Goal: Task Accomplishment & Management: Use online tool/utility

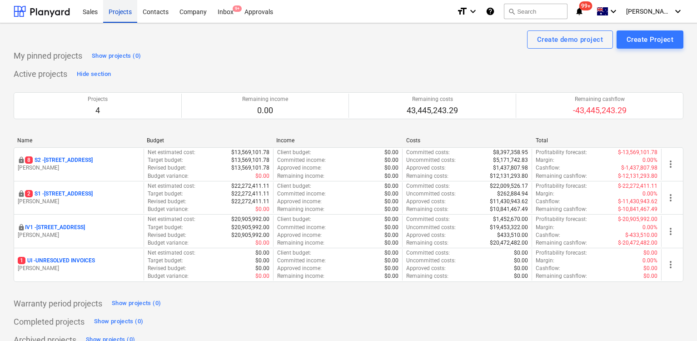
click at [124, 10] on div "Projects" at bounding box center [120, 11] width 34 height 23
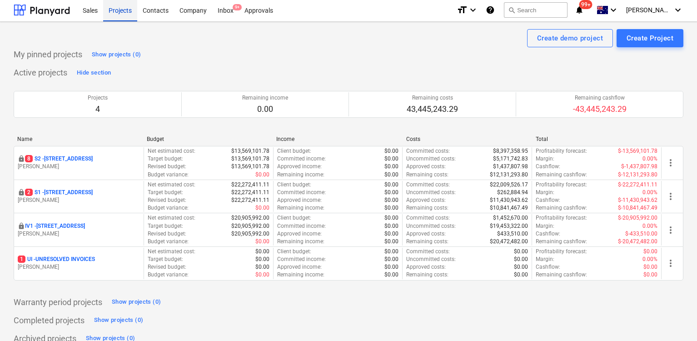
scroll to position [2, 0]
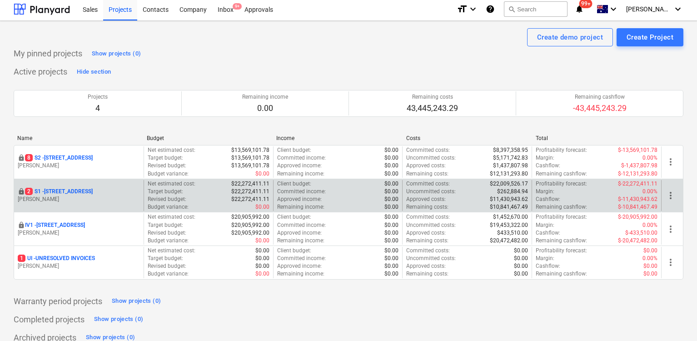
click at [80, 191] on p "2 S1 - [STREET_ADDRESS]" at bounding box center [59, 192] width 68 height 8
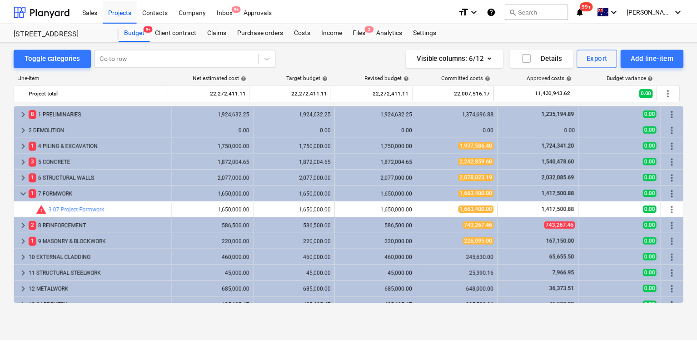
scroll to position [289, 0]
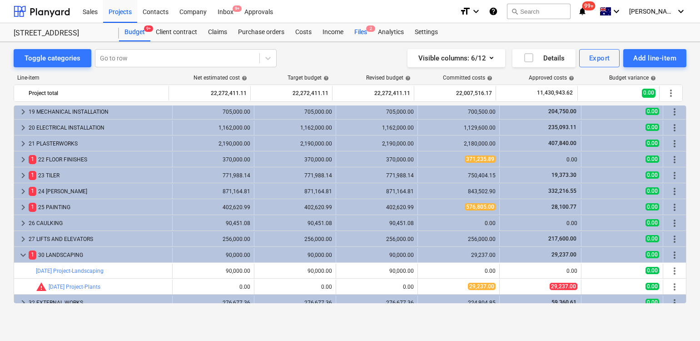
click at [366, 32] on div "Files 2" at bounding box center [361, 32] width 24 height 18
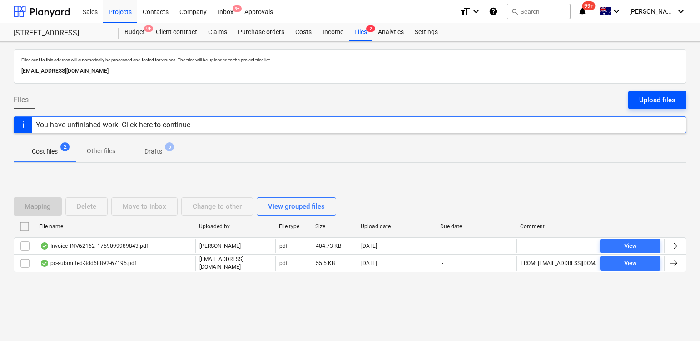
click at [657, 97] on div "Upload files" at bounding box center [658, 100] width 36 height 12
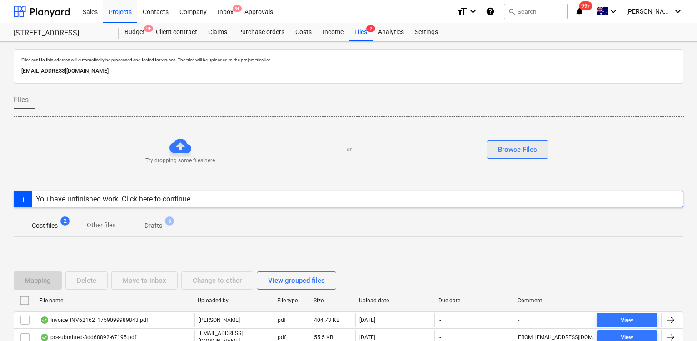
click at [523, 147] on div "Browse Files" at bounding box center [517, 150] width 39 height 12
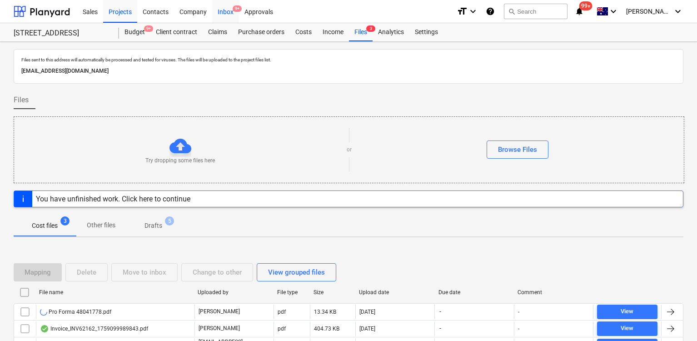
click at [221, 15] on div "Inbox 9+" at bounding box center [225, 11] width 27 height 23
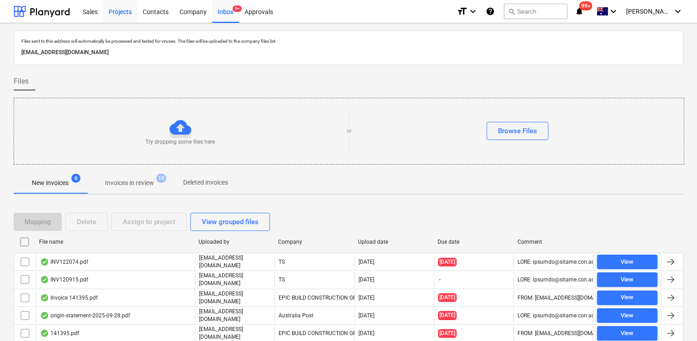
drag, startPoint x: 107, startPoint y: 10, endPoint x: 111, endPoint y: 20, distance: 11.2
click at [107, 10] on div "Projects" at bounding box center [120, 11] width 34 height 23
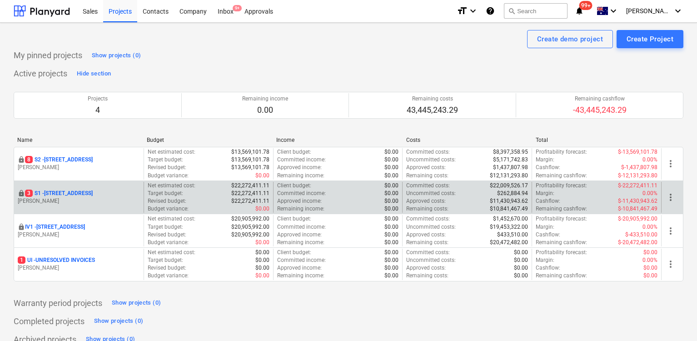
scroll to position [3, 0]
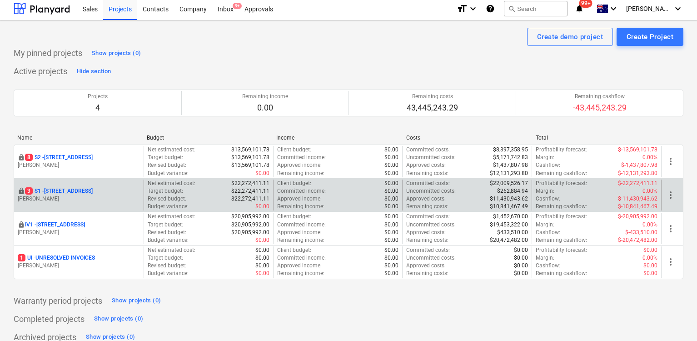
click at [83, 190] on p "3 S1 - [STREET_ADDRESS]" at bounding box center [59, 191] width 68 height 8
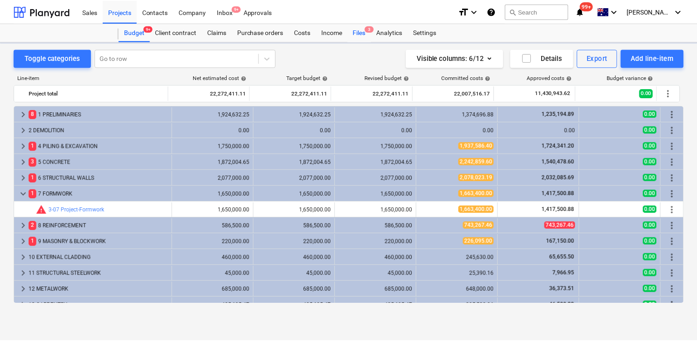
scroll to position [289, 0]
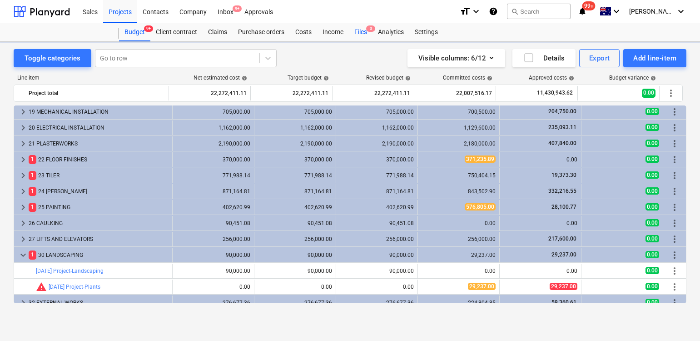
click at [369, 31] on span "3" at bounding box center [370, 28] width 9 height 6
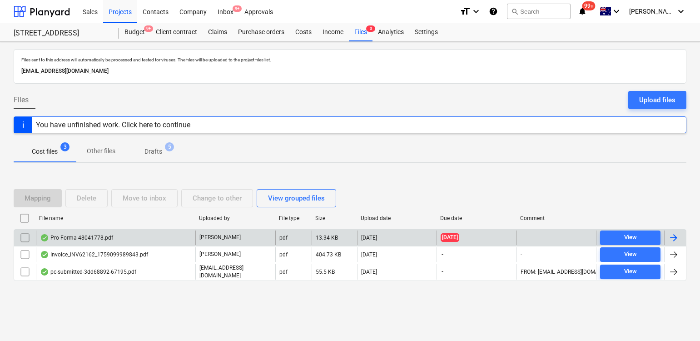
click at [131, 234] on div "Pro Forma 48041778.pdf" at bounding box center [116, 237] width 160 height 15
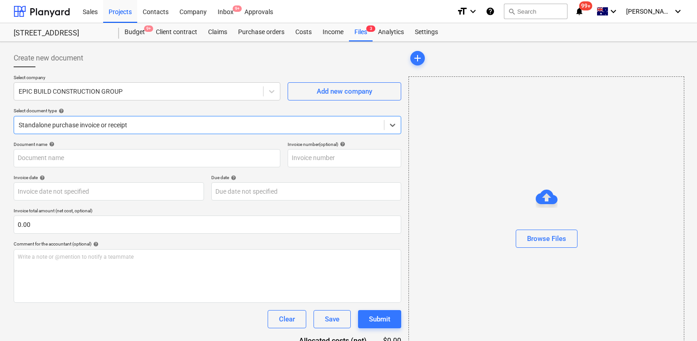
type input "48041778"
type input "[DATE]"
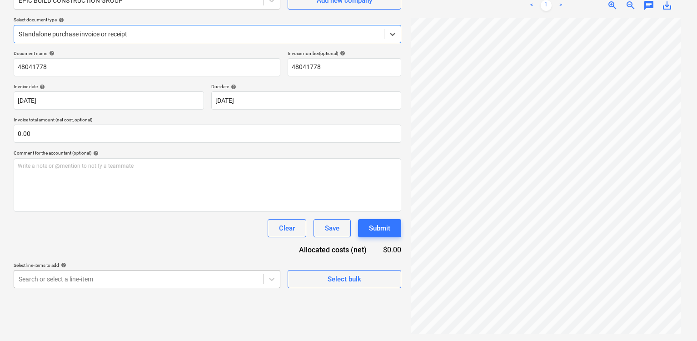
click at [220, 250] on body "Sales Projects Contacts Company Inbox 9+ Approvals format_size keyboard_arrow_d…" at bounding box center [348, 79] width 697 height 341
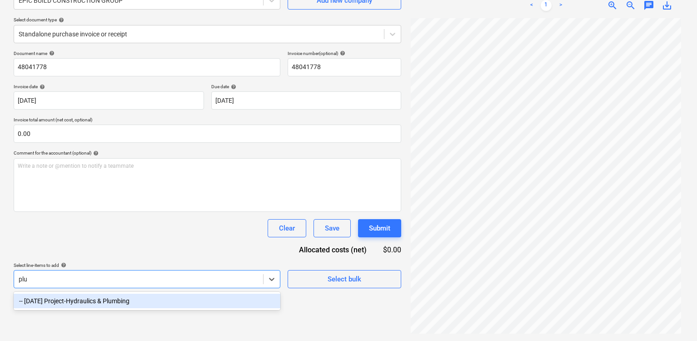
scroll to position [91, 0]
type input "plum"
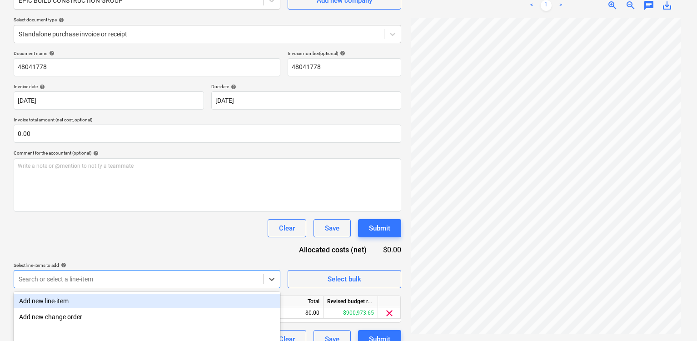
click at [247, 245] on div "Document name help 48041778 Invoice number (optional) help 48041778 Invoice dat…" at bounding box center [208, 199] width 388 height 298
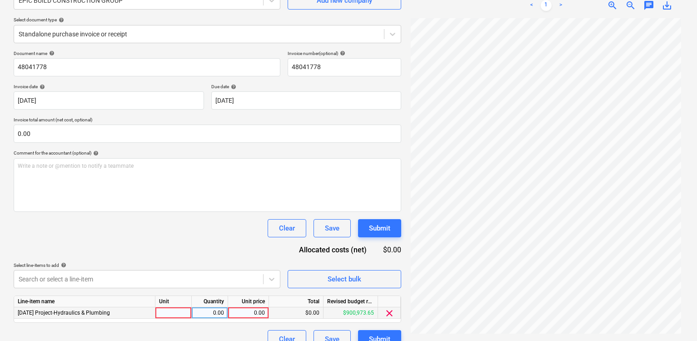
drag, startPoint x: 250, startPoint y: 314, endPoint x: 403, endPoint y: 276, distance: 157.8
click at [250, 314] on div "0.00" at bounding box center [248, 312] width 33 height 11
type input "10745.60"
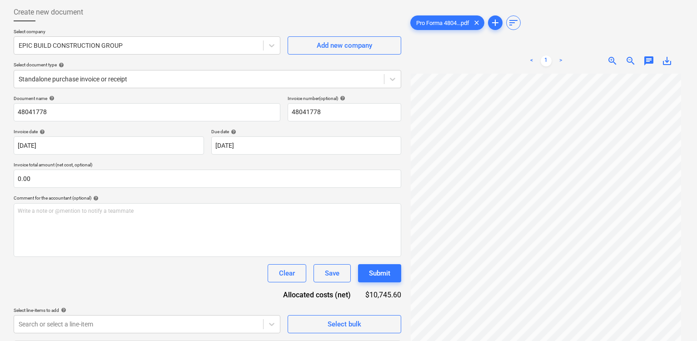
scroll to position [44, 0]
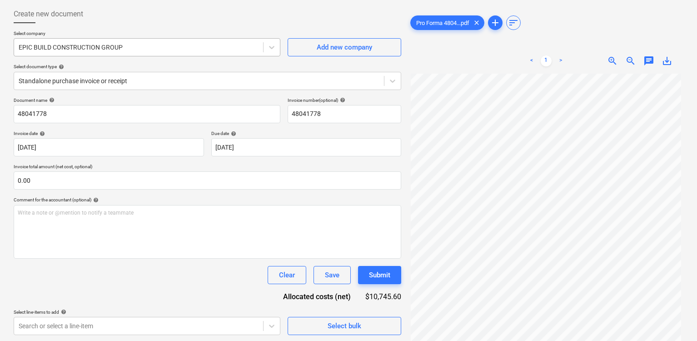
click at [189, 50] on div at bounding box center [139, 47] width 240 height 9
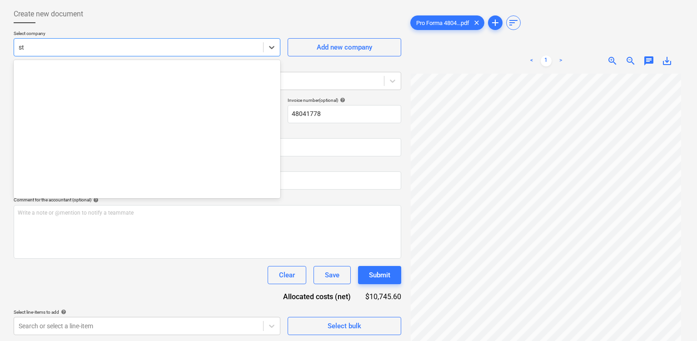
scroll to position [0, 0]
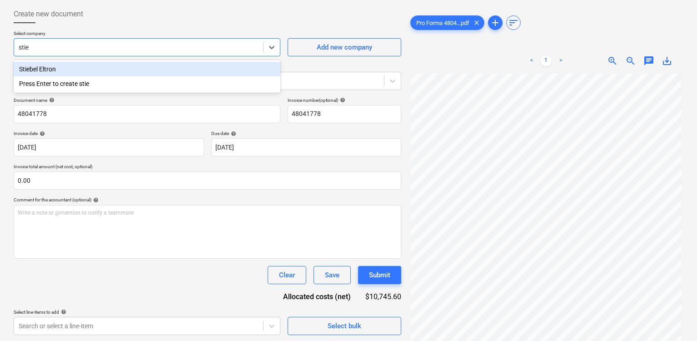
type input "[PERSON_NAME]"
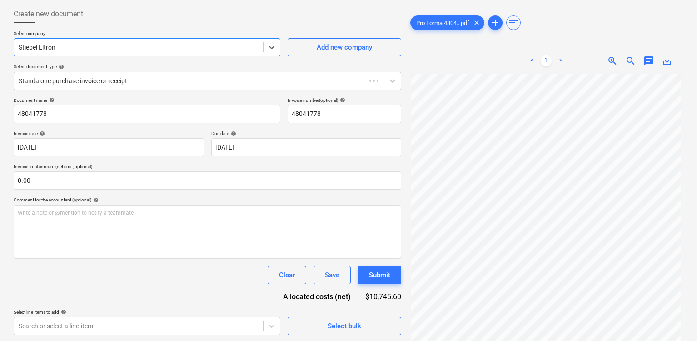
scroll to position [43, 0]
click at [165, 81] on div at bounding box center [199, 82] width 361 height 9
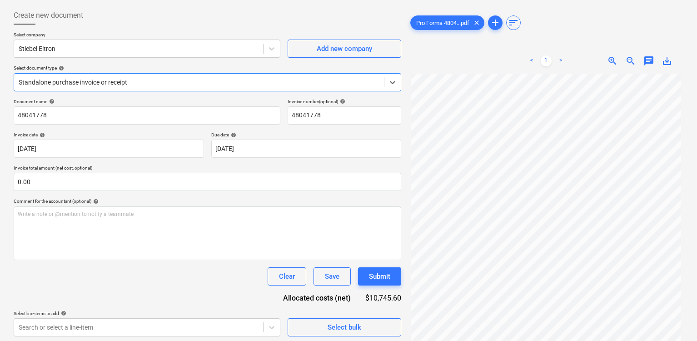
click at [165, 80] on div at bounding box center [199, 82] width 361 height 9
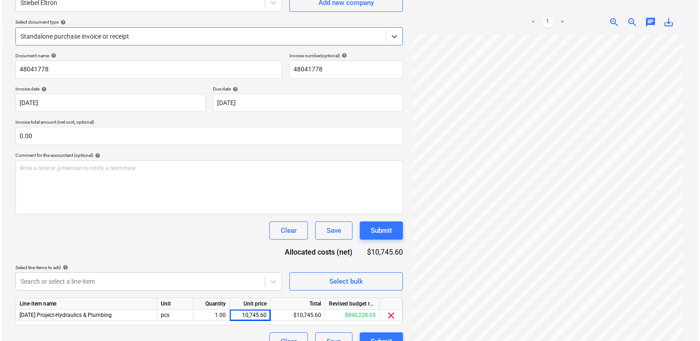
scroll to position [105, 0]
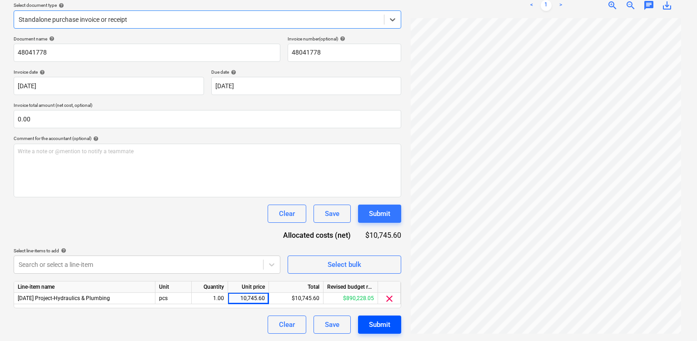
click at [370, 321] on div "Submit" at bounding box center [379, 325] width 21 height 12
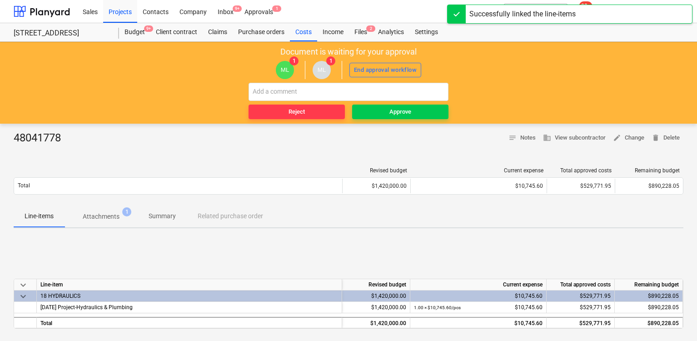
click at [40, 140] on div "48041778" at bounding box center [41, 138] width 55 height 15
copy div "48041778"
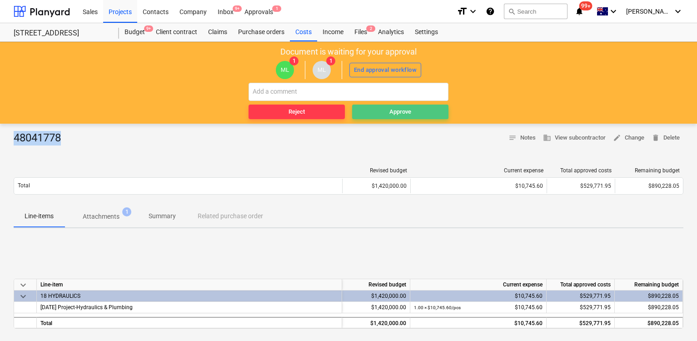
click at [390, 114] on div "Approve" at bounding box center [401, 112] width 22 height 10
